Goal: Book appointment/travel/reservation

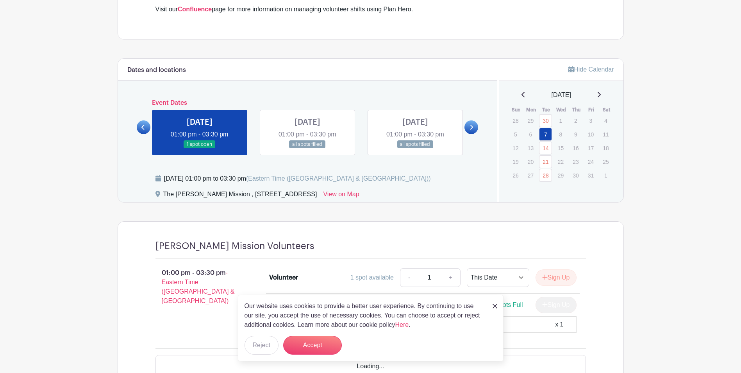
scroll to position [438, 0]
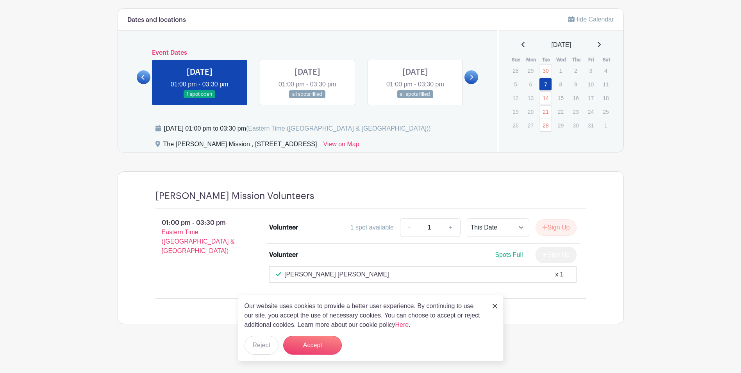
click at [496, 307] on img at bounding box center [495, 305] width 5 height 5
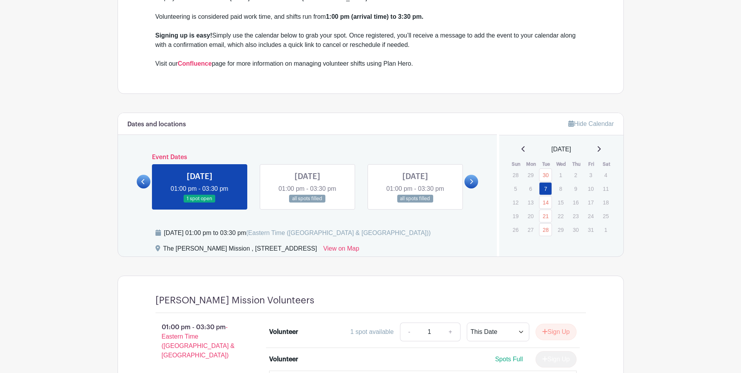
scroll to position [352, 0]
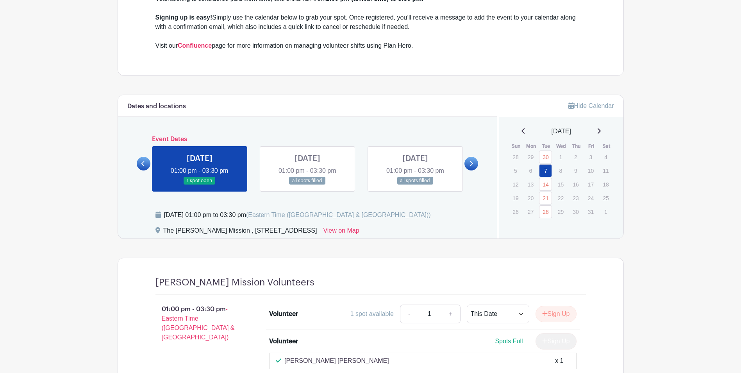
click at [601, 133] on icon at bounding box center [599, 131] width 4 height 6
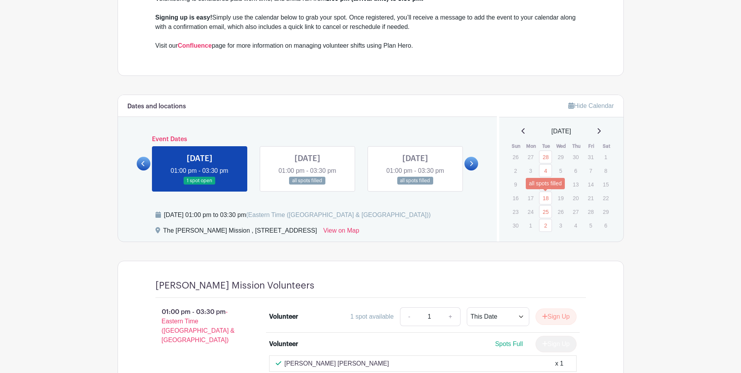
click at [544, 197] on link "18" at bounding box center [545, 197] width 13 height 13
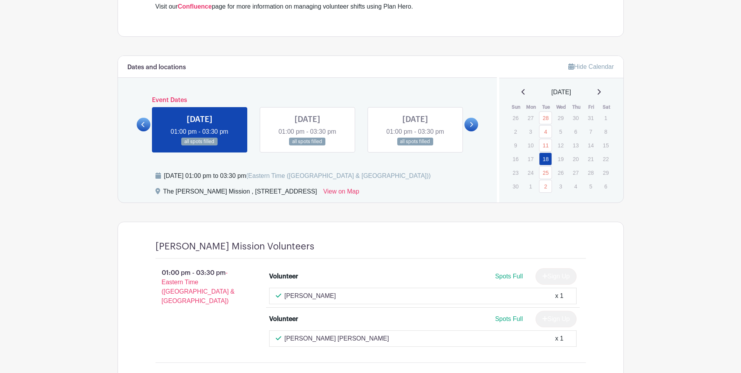
scroll to position [337, 0]
